Goal: Find specific page/section: Find specific page/section

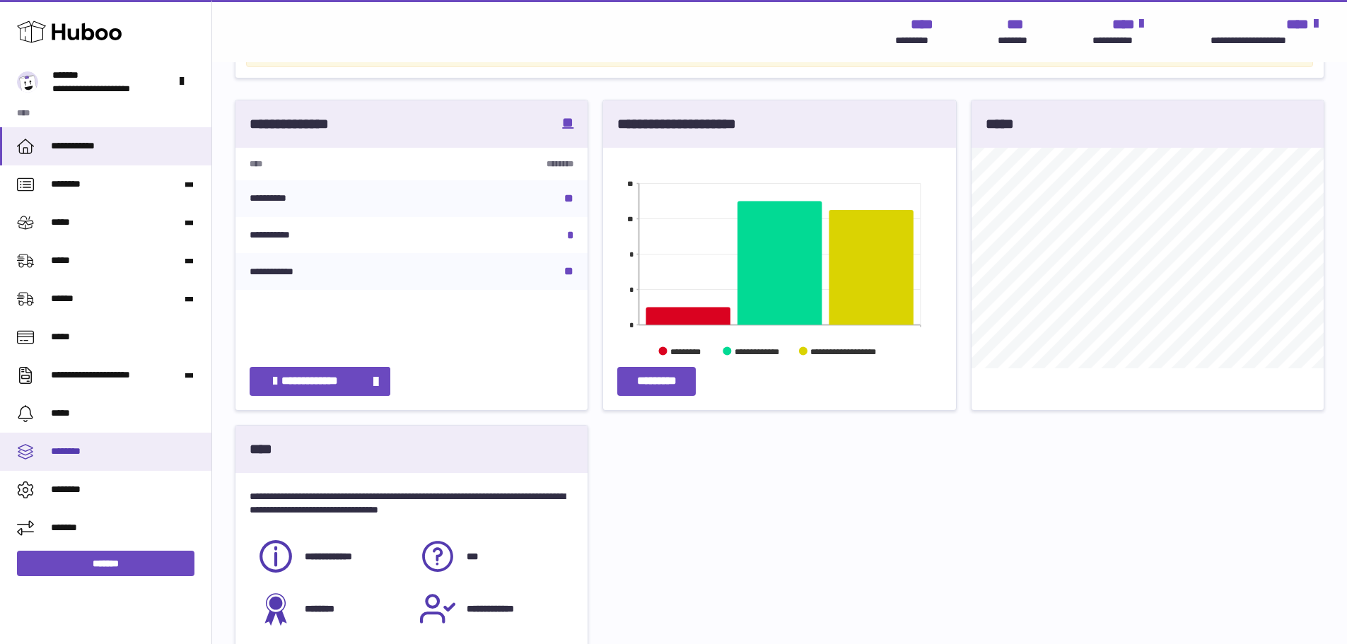
scroll to position [212, 0]
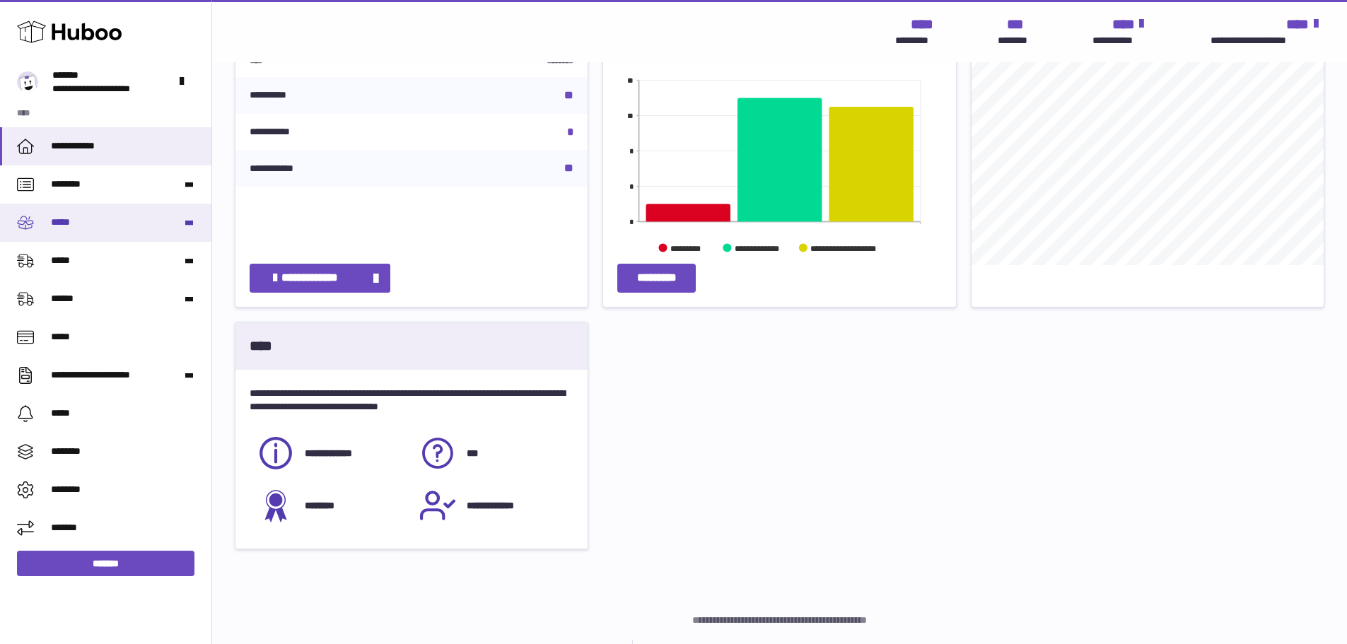
click at [141, 216] on span "*****" at bounding box center [118, 222] width 135 height 13
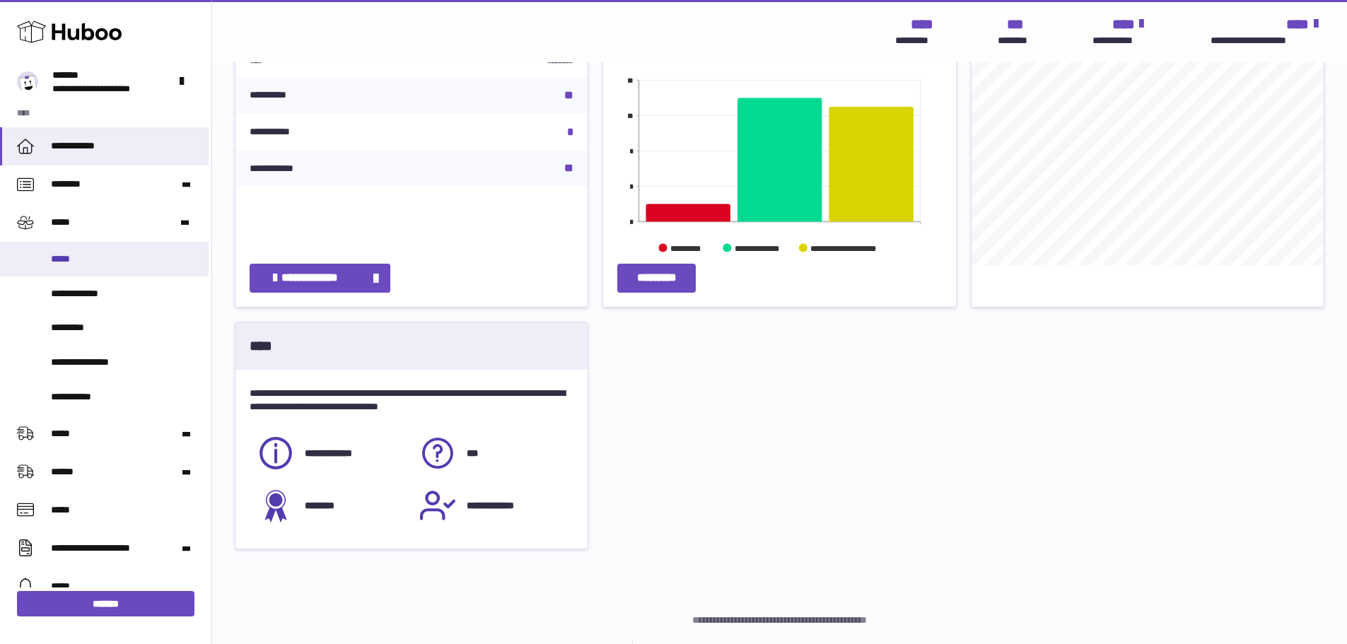
click at [111, 266] on link "*****" at bounding box center [104, 259] width 209 height 35
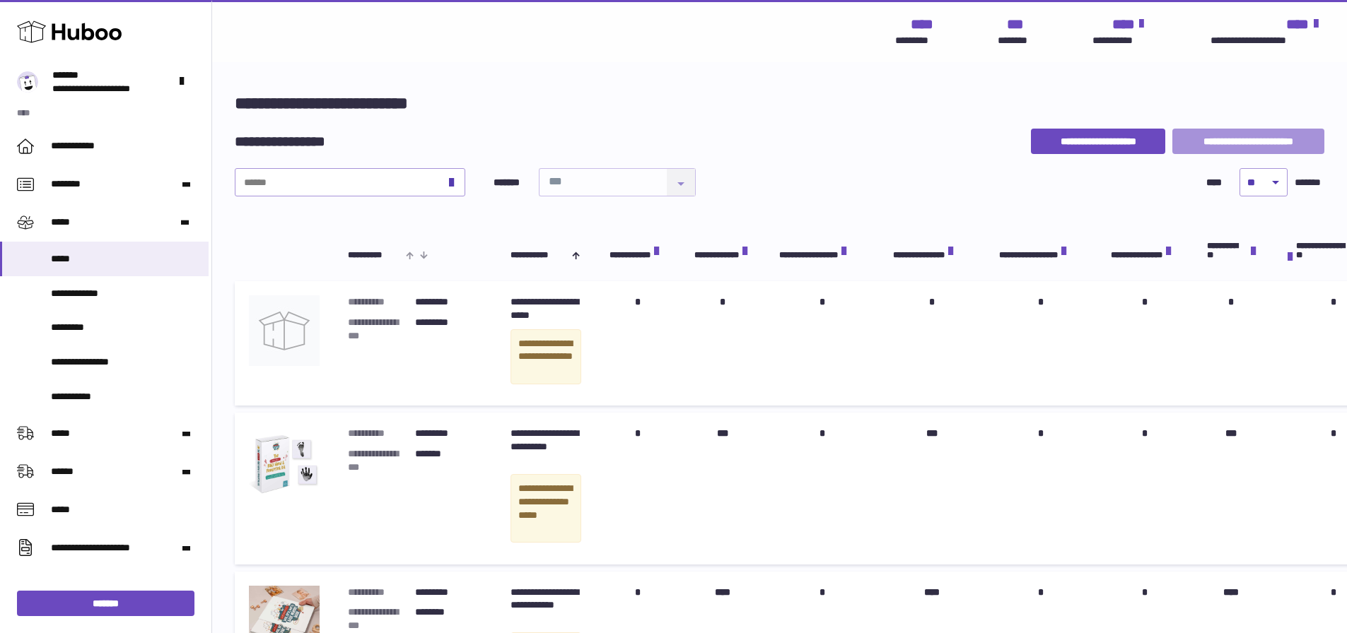
click at [1218, 146] on button "**********" at bounding box center [1248, 141] width 152 height 25
